Goal: Book appointment/travel/reservation

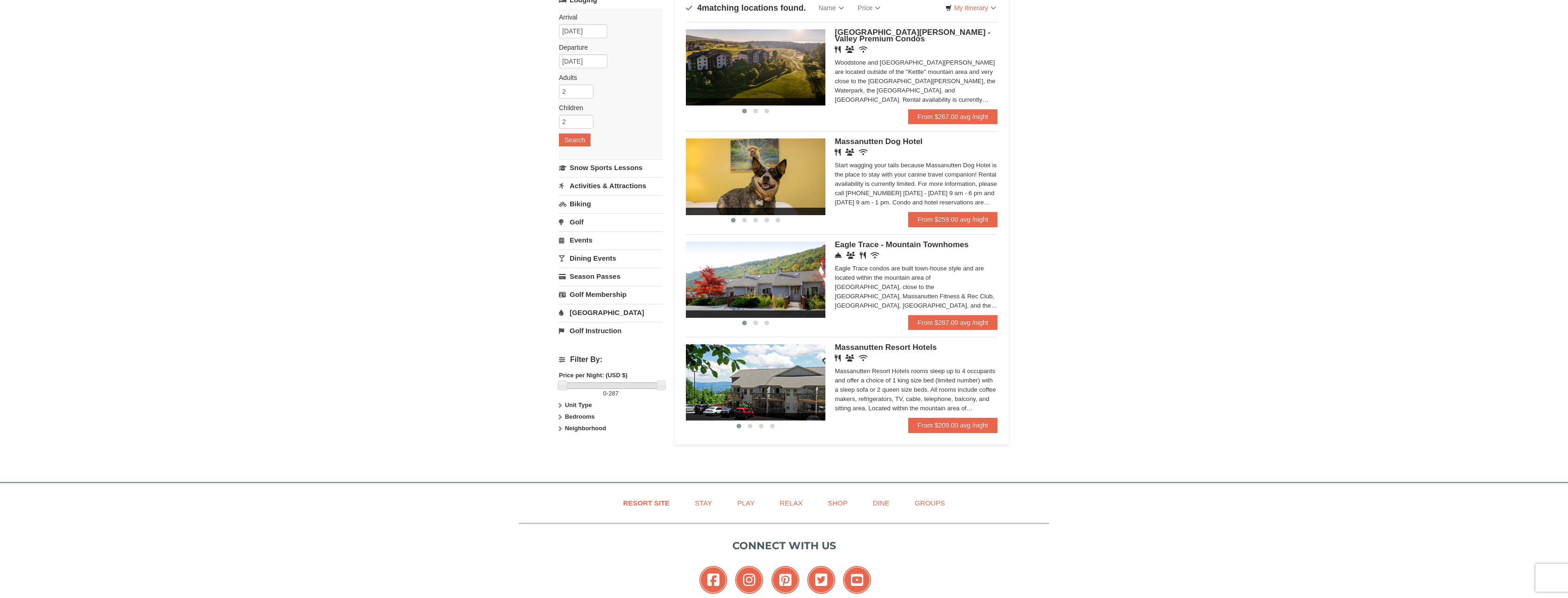
scroll to position [47, 0]
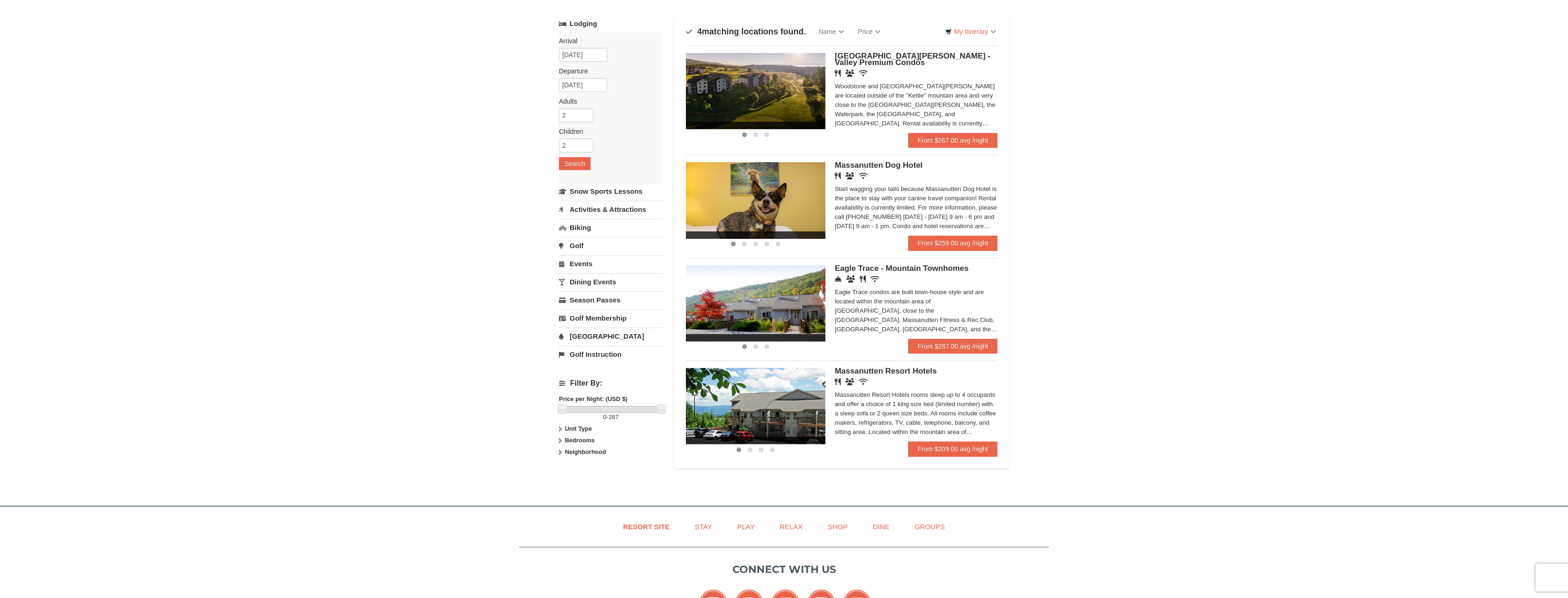
click at [623, 210] on link "Activities & Attractions" at bounding box center [611, 209] width 103 height 17
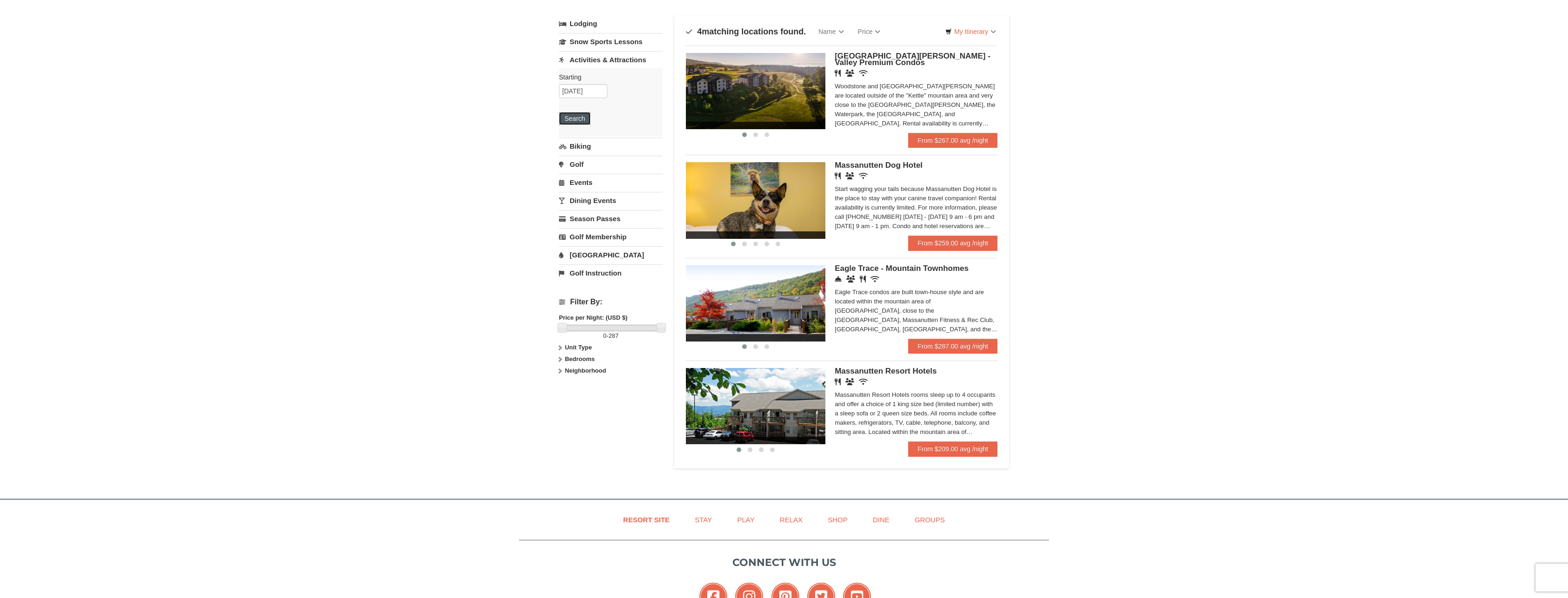
click at [580, 116] on button "Search" at bounding box center [575, 118] width 32 height 13
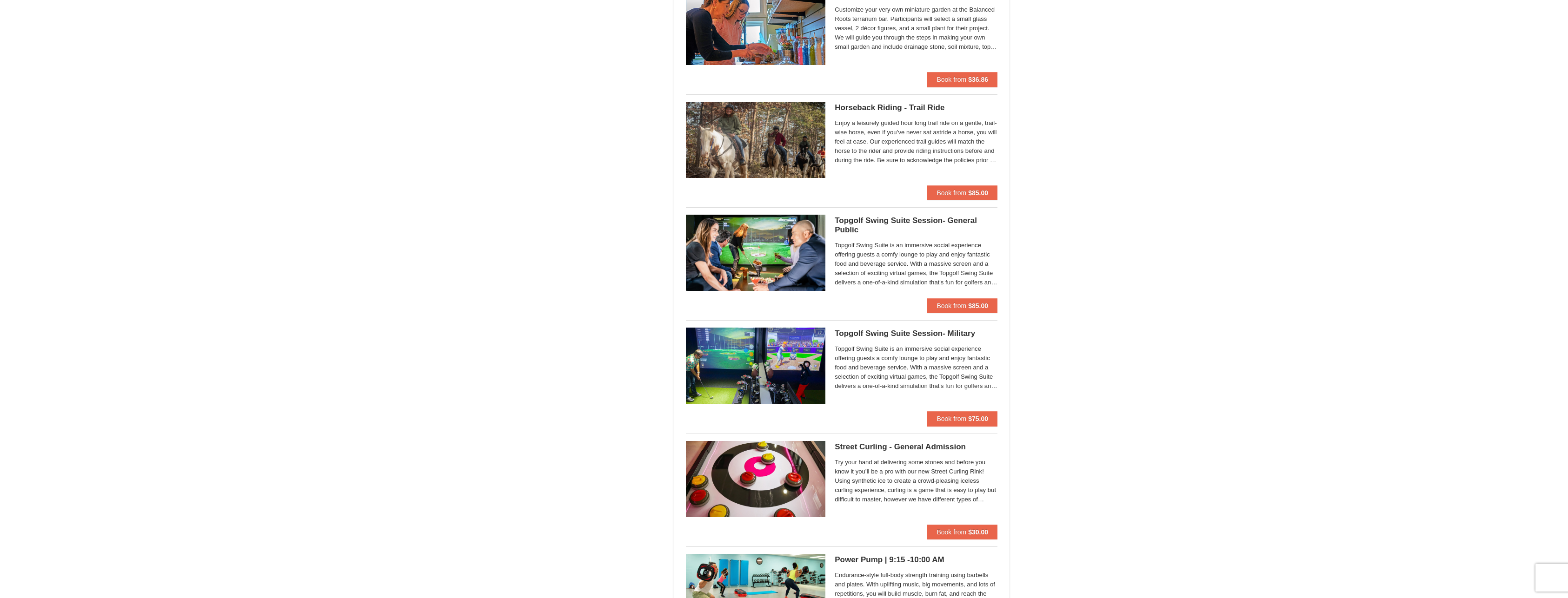
scroll to position [1043, 0]
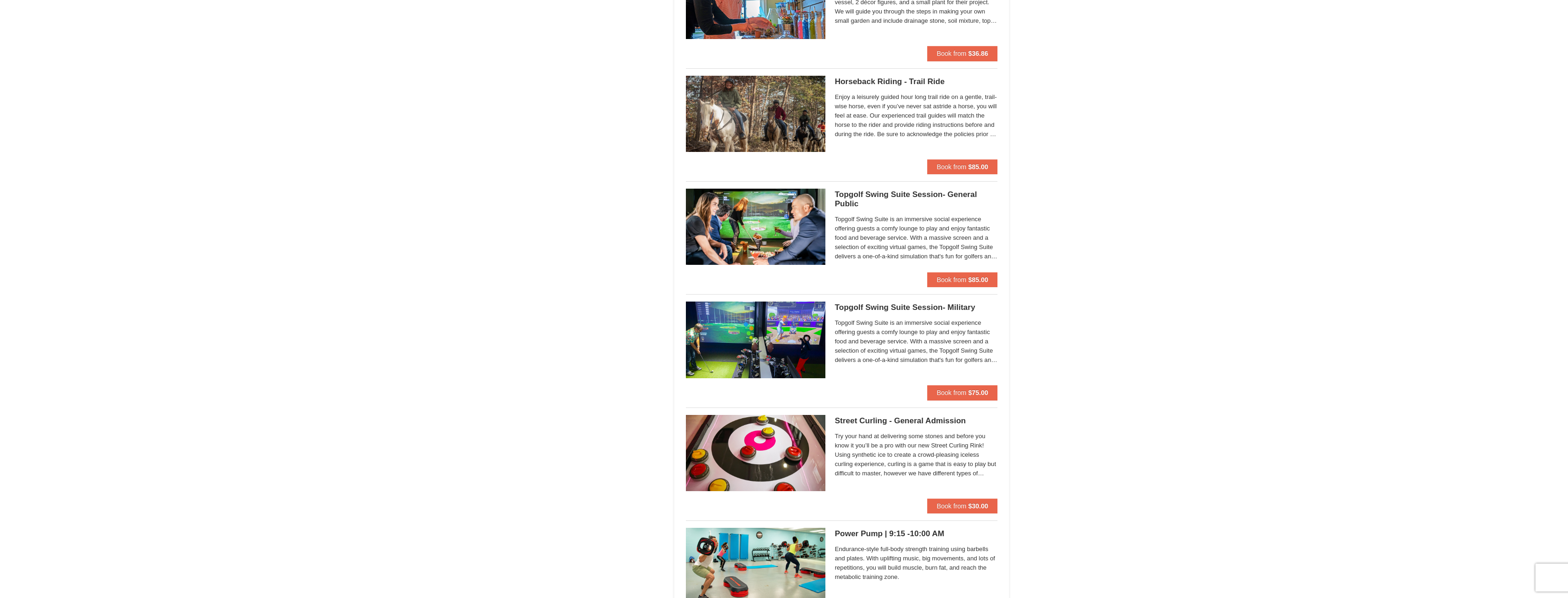
click at [867, 107] on span "Enjoy a leisurely guided hour long trail ride on a gentle, trail-wise horse, ev…" at bounding box center [915, 116] width 163 height 46
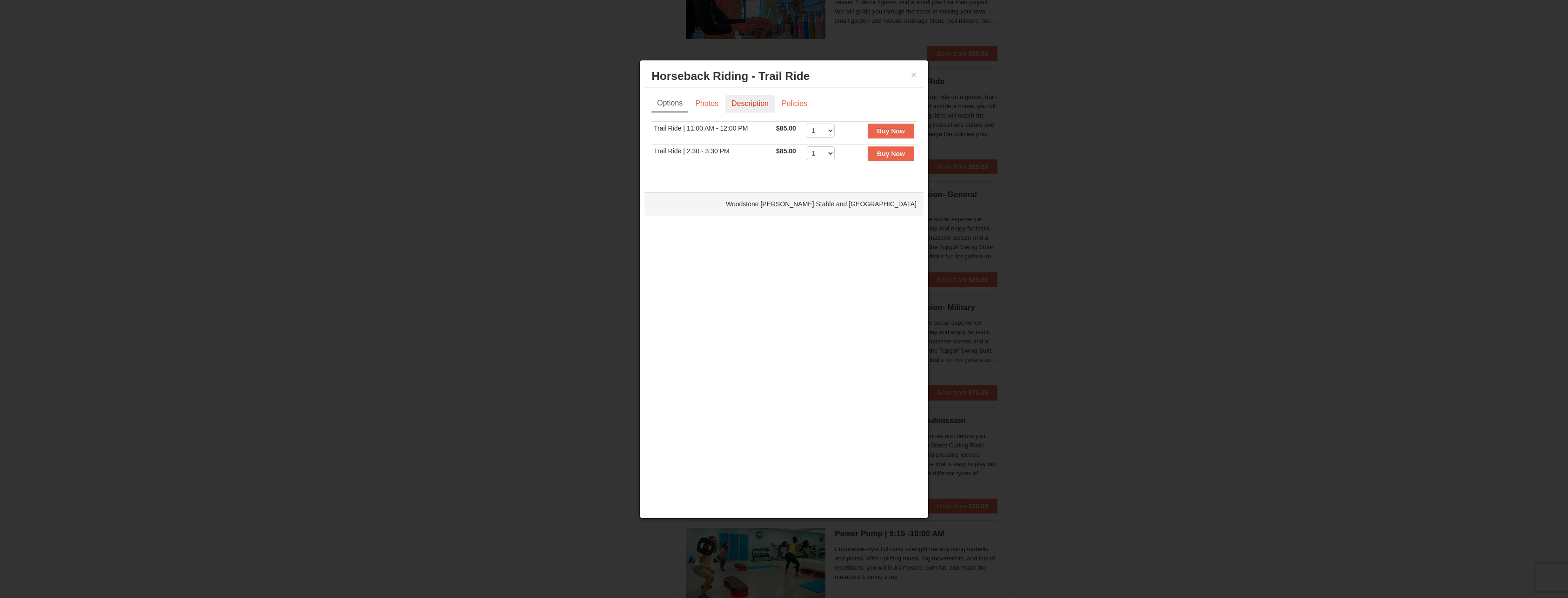
click at [755, 105] on link "Description" at bounding box center [750, 103] width 49 height 18
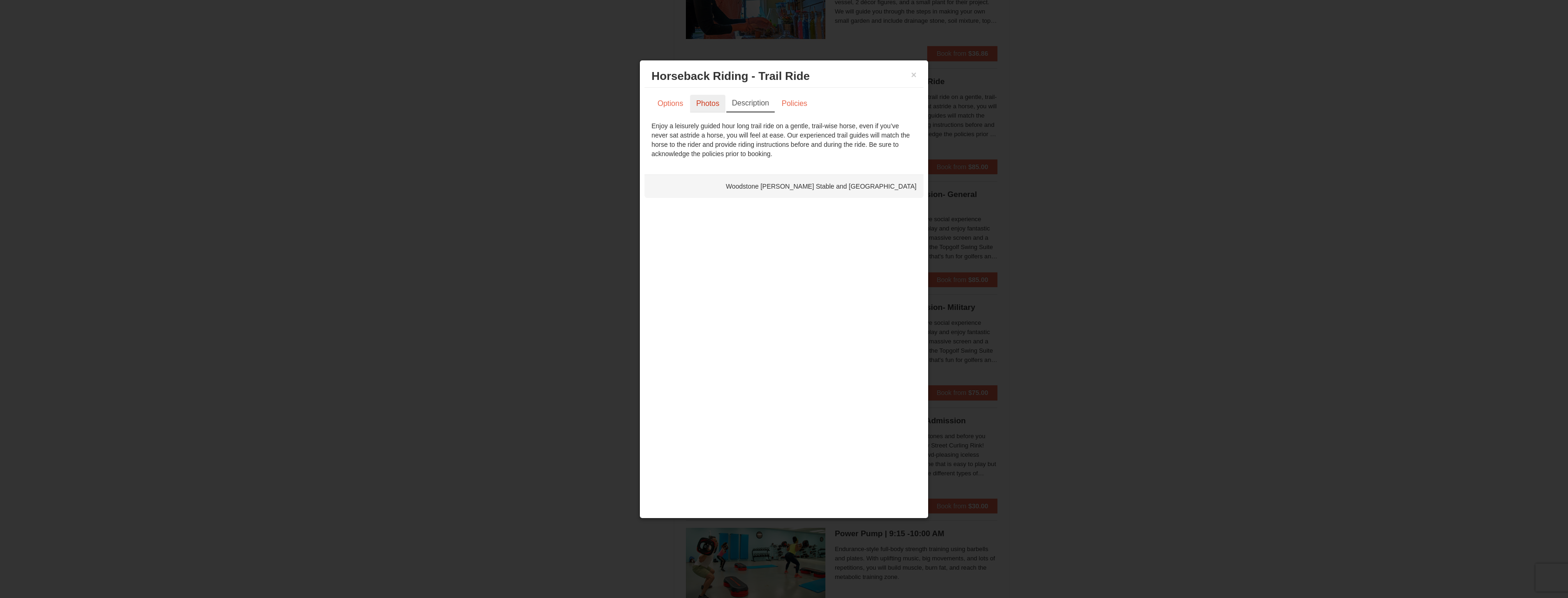
click at [706, 109] on link "Photos" at bounding box center [708, 103] width 35 height 18
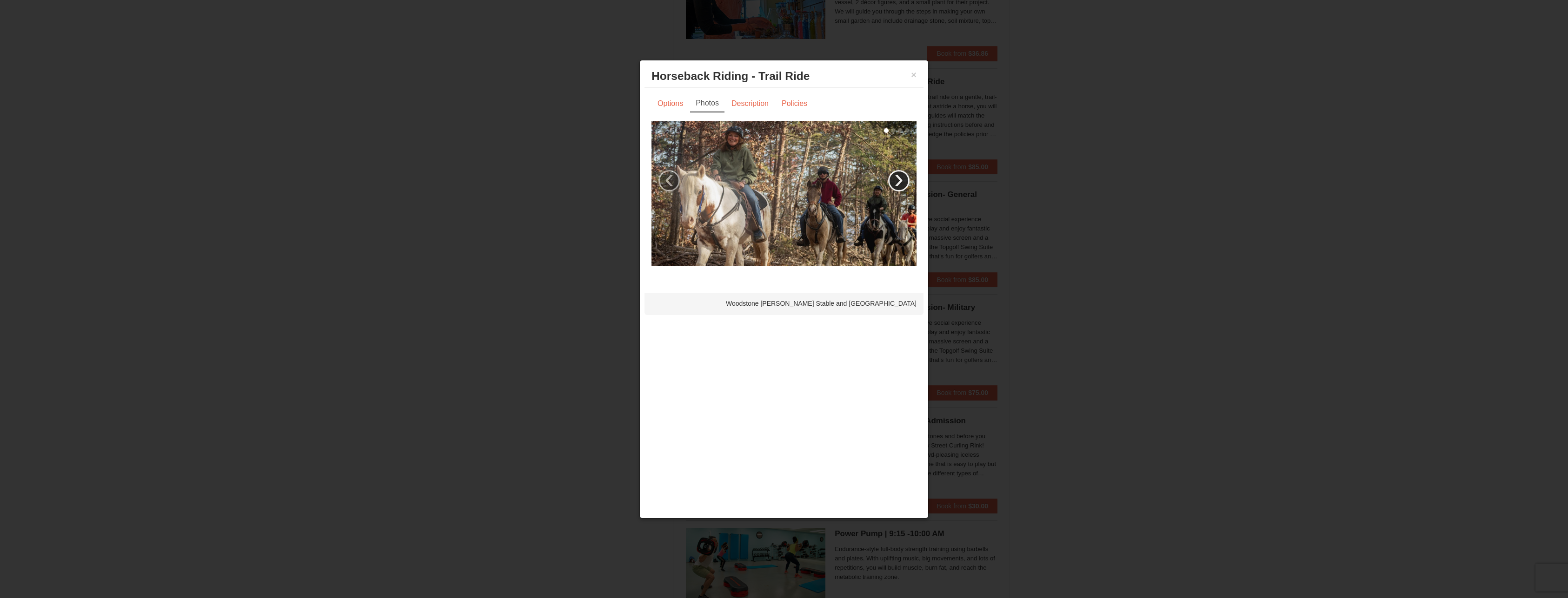
click at [903, 179] on link "›" at bounding box center [898, 181] width 21 height 21
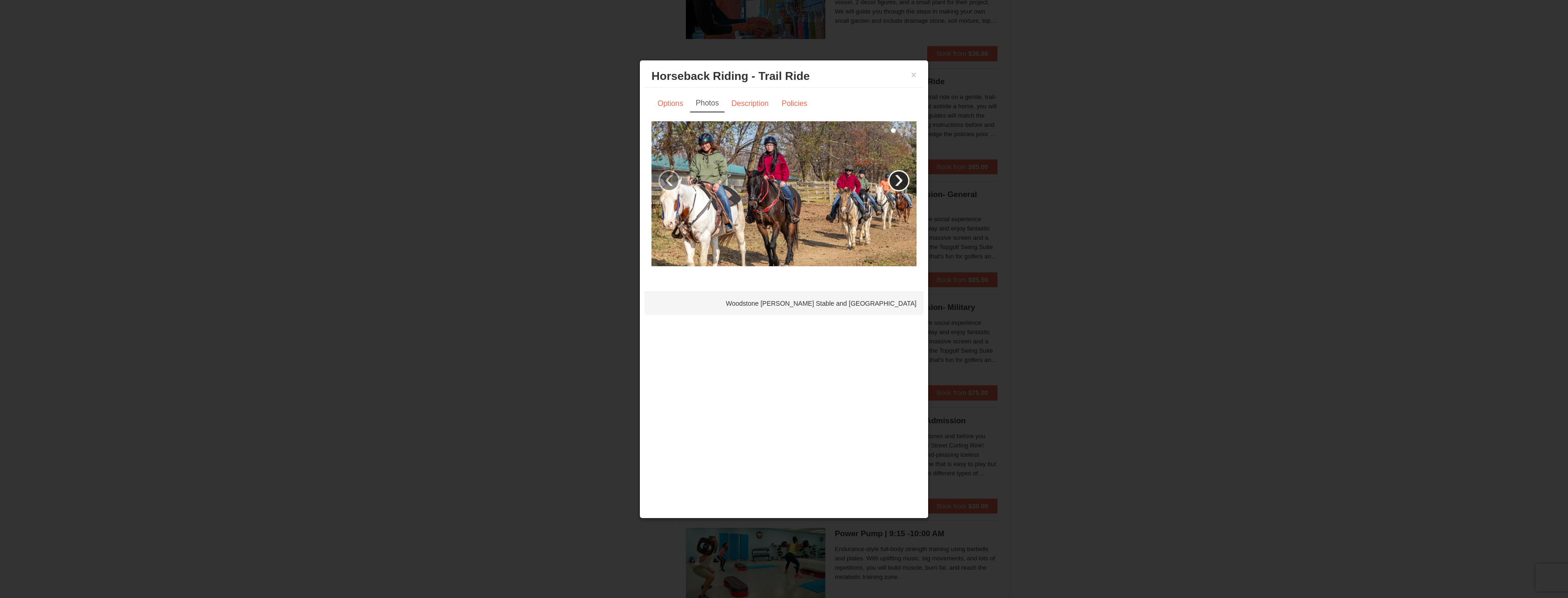
click at [903, 179] on link "›" at bounding box center [898, 181] width 21 height 21
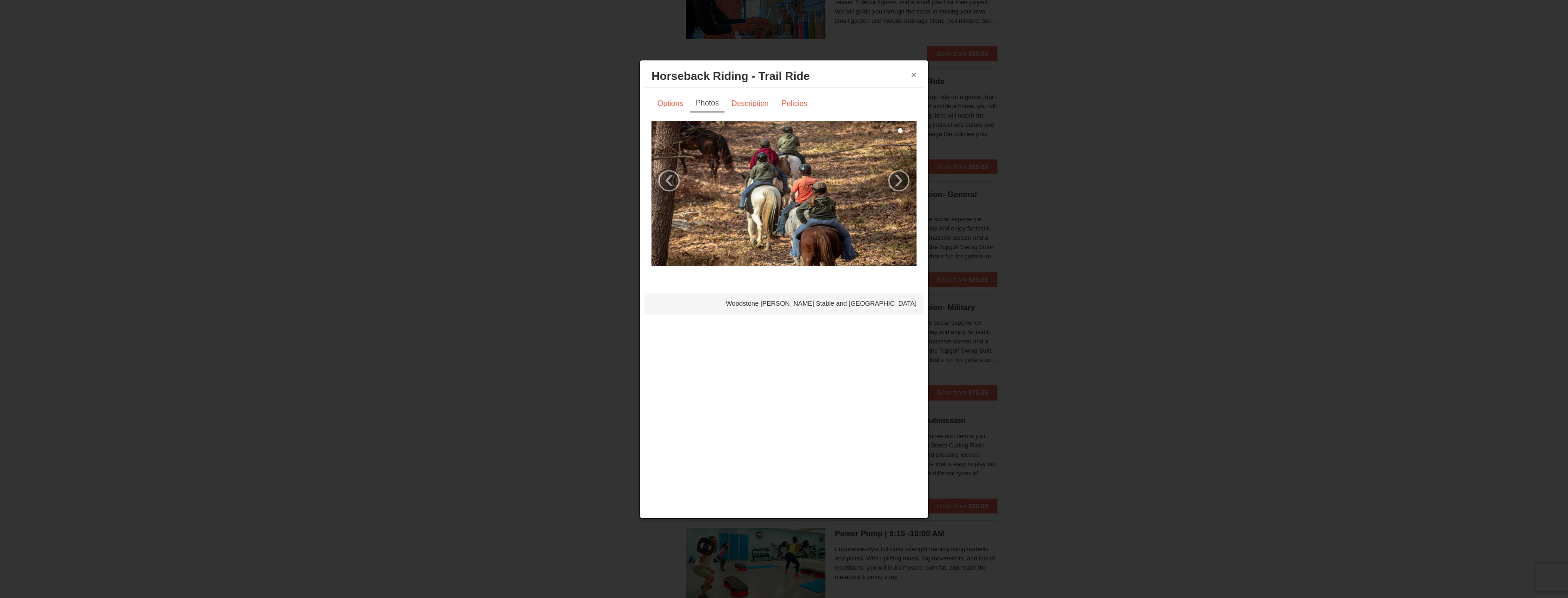
click at [914, 74] on button "×" at bounding box center [914, 74] width 5 height 9
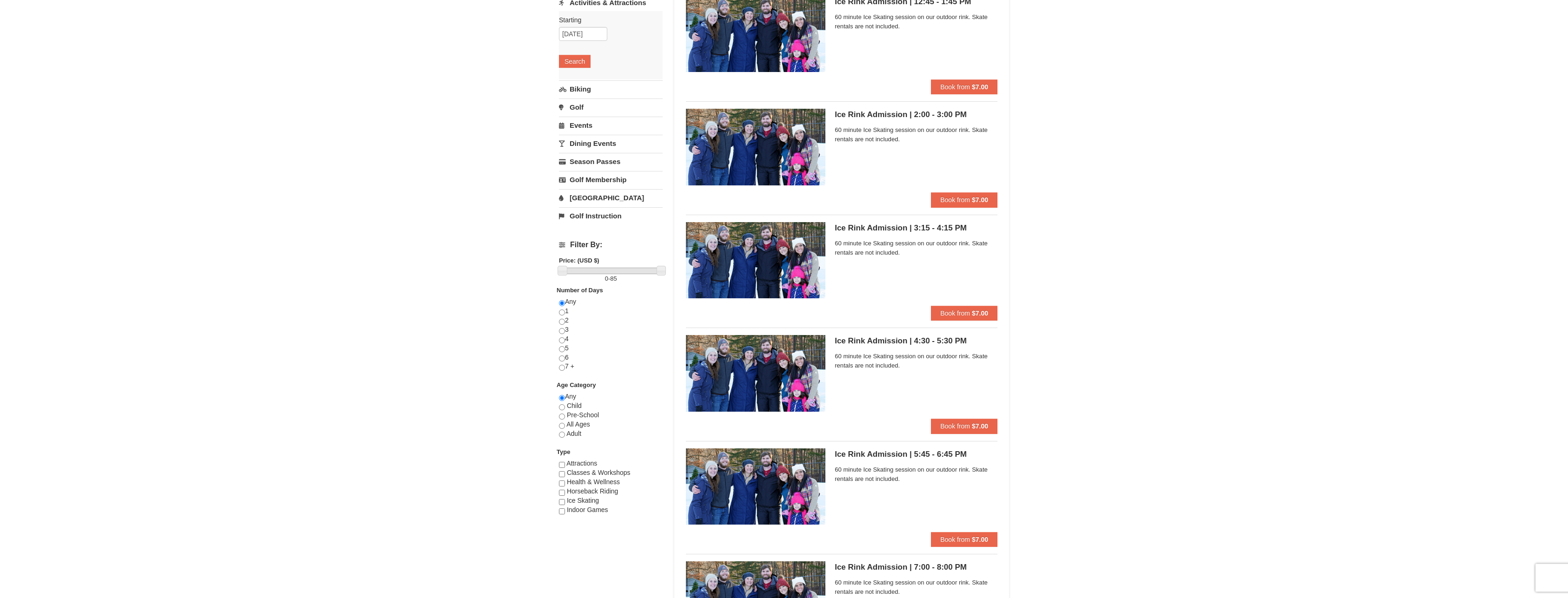
scroll to position [0, 0]
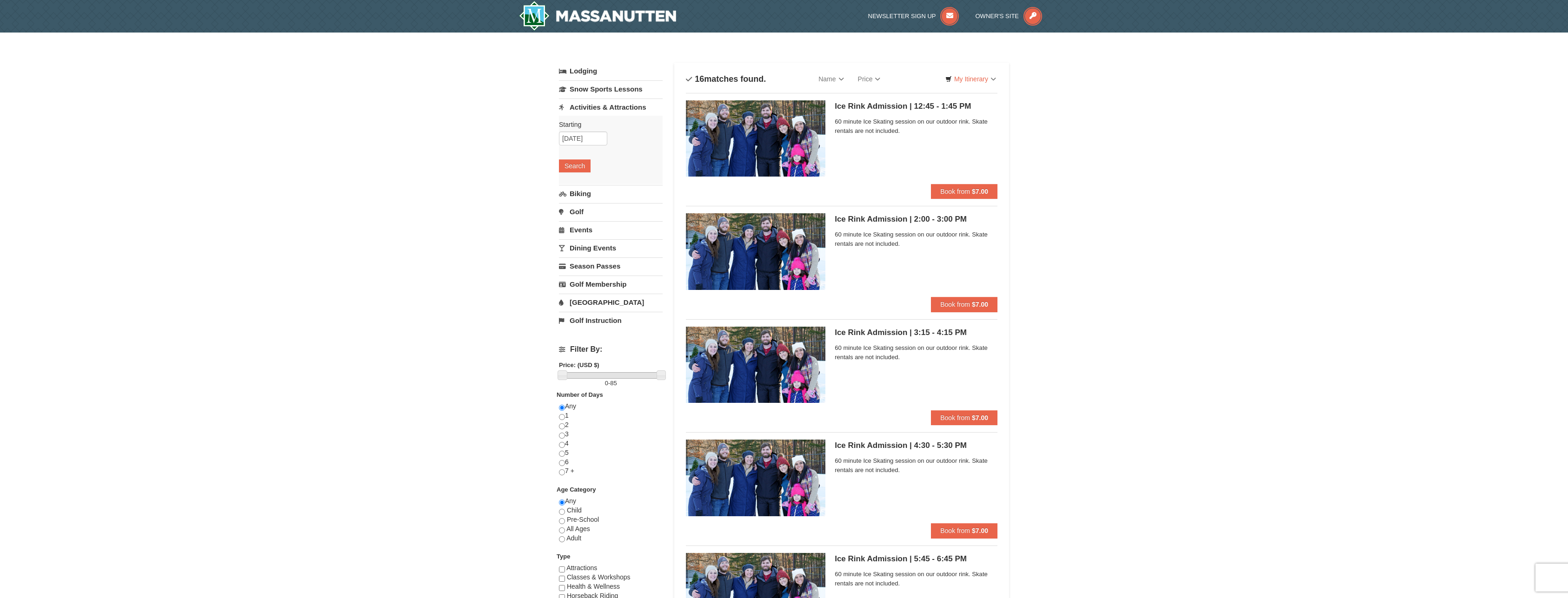
click at [578, 304] on link "[GEOGRAPHIC_DATA]" at bounding box center [611, 302] width 103 height 17
click at [578, 293] on button "Search" at bounding box center [575, 293] width 32 height 13
